Goal: Book appointment/travel/reservation

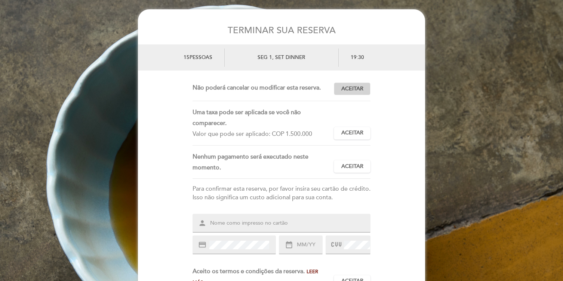
click at [357, 90] on span "Aceitar" at bounding box center [352, 89] width 22 height 8
click at [358, 132] on span "Aceitar" at bounding box center [352, 133] width 22 height 8
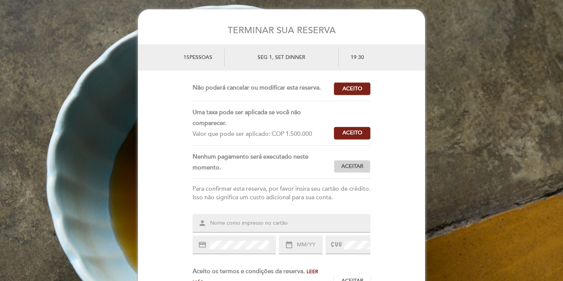
click at [359, 165] on span "Aceitar" at bounding box center [352, 167] width 22 height 8
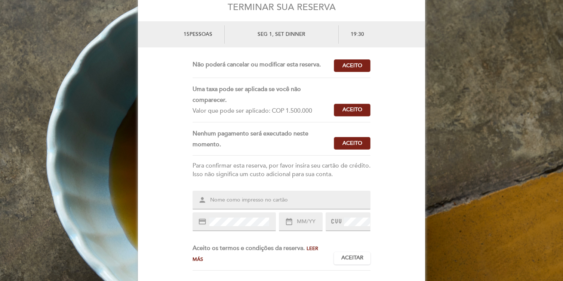
scroll to position [34, 0]
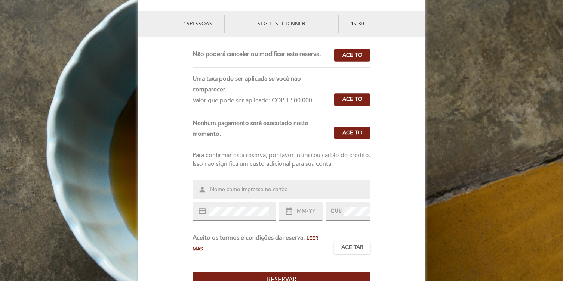
click at [235, 221] on div "credit_card" at bounding box center [233, 211] width 83 height 19
click at [253, 194] on input "text" at bounding box center [290, 190] width 162 height 9
type input "[PERSON_NAME]"
type input "09/33"
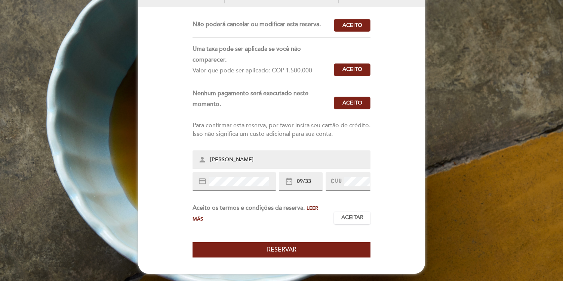
scroll to position [72, 0]
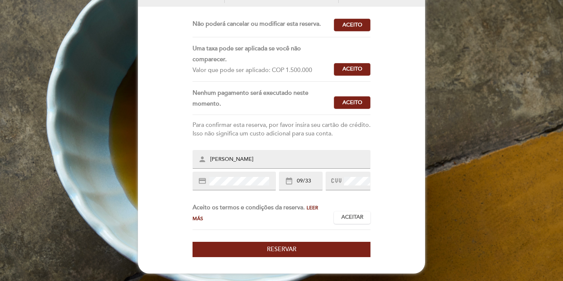
click at [385, 209] on form "Esta reserva requer um pagamento antecipado. Valor a ser pago: COP 1.500.000 Ac…" at bounding box center [281, 138] width 287 height 238
click at [366, 216] on button "Aceitar Aceito" at bounding box center [352, 218] width 37 height 13
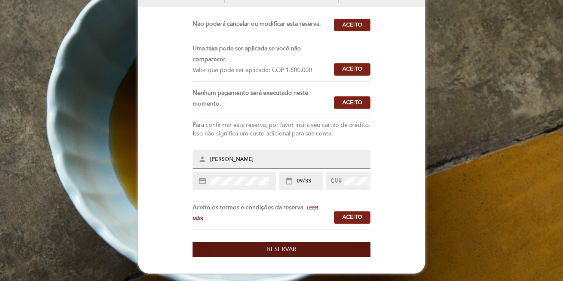
click at [327, 247] on button "Reservar" at bounding box center [281, 249] width 178 height 15
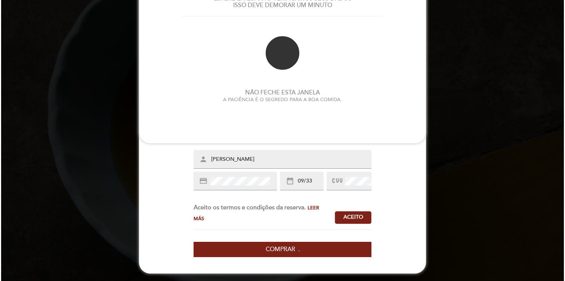
scroll to position [0, 0]
